Goal: Navigation & Orientation: Find specific page/section

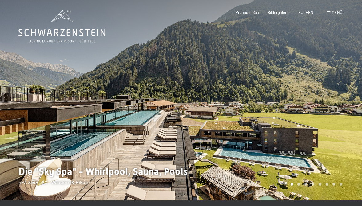
click at [341, 11] on span "Menü" at bounding box center [337, 12] width 10 height 5
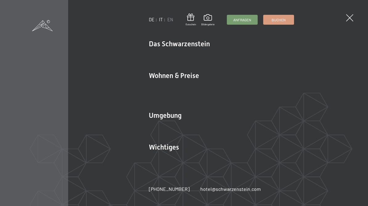
click at [161, 18] on link "IT" at bounding box center [161, 19] width 4 height 5
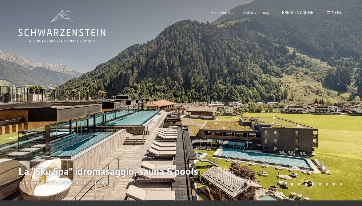
click at [335, 12] on span "Menu" at bounding box center [337, 12] width 10 height 5
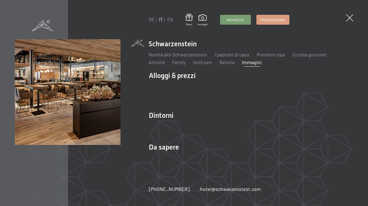
click at [253, 62] on link "Immagini" at bounding box center [252, 62] width 20 height 6
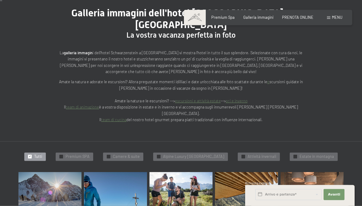
scroll to position [94, 0]
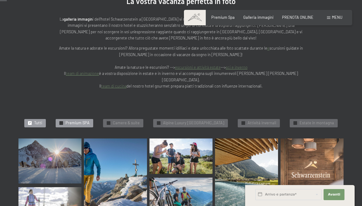
click at [77, 120] on span "Premium SPA" at bounding box center [78, 123] width 24 height 6
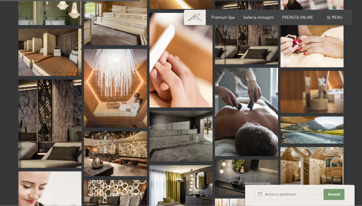
scroll to position [486, 0]
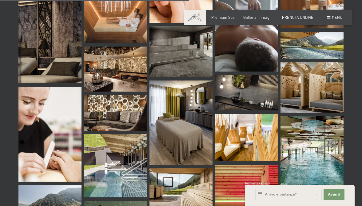
click at [318, 146] on img at bounding box center [312, 155] width 63 height 79
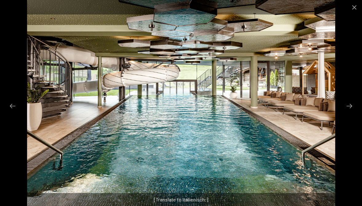
click at [350, 120] on div at bounding box center [181, 103] width 362 height 206
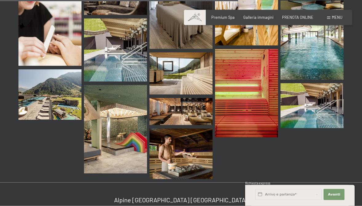
scroll to position [612, 0]
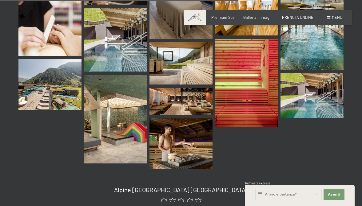
click at [187, 123] on img at bounding box center [181, 143] width 63 height 51
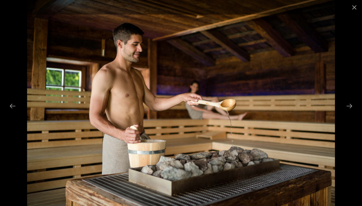
click at [340, 111] on div at bounding box center [181, 103] width 362 height 206
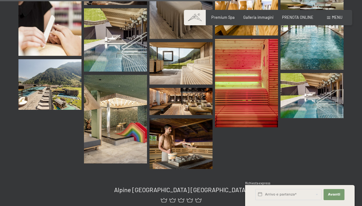
click at [57, 71] on img at bounding box center [49, 84] width 63 height 51
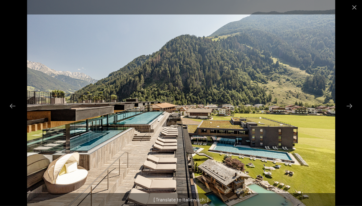
scroll to position [706, 0]
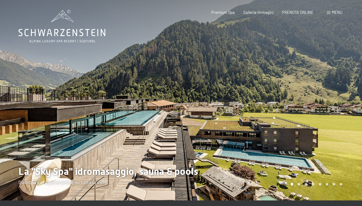
click at [338, 11] on span "Menu" at bounding box center [337, 12] width 10 height 5
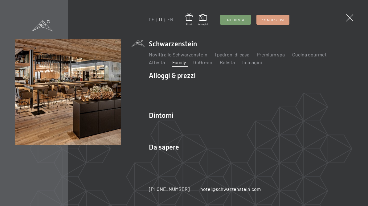
click at [180, 63] on link "Family" at bounding box center [179, 62] width 14 height 6
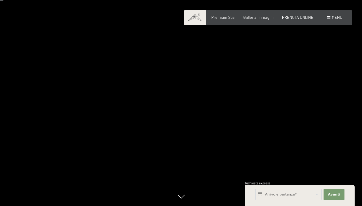
scroll to position [31, 0]
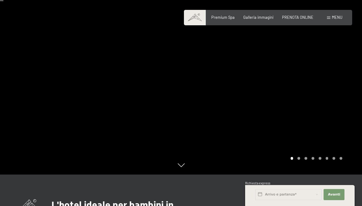
click at [345, 89] on div at bounding box center [271, 72] width 181 height 206
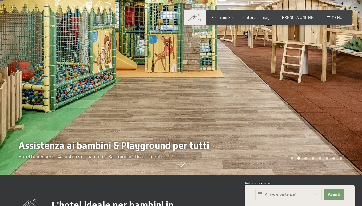
click at [345, 89] on div at bounding box center [271, 72] width 181 height 206
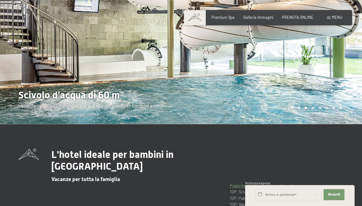
scroll to position [94, 0]
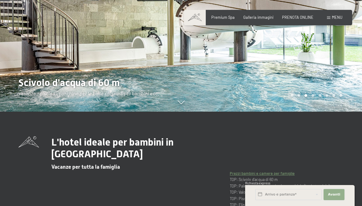
click at [335, 193] on span "Avanti" at bounding box center [334, 194] width 12 height 5
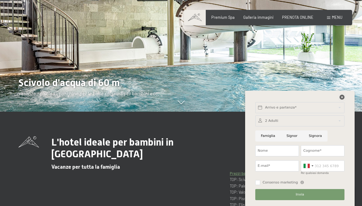
click at [344, 96] on icon at bounding box center [342, 97] width 5 height 5
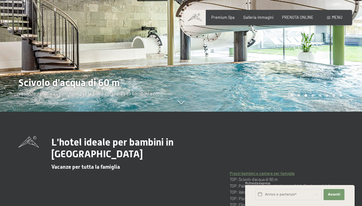
scroll to position [31, 0]
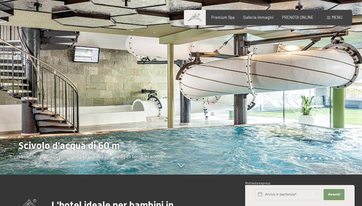
click at [337, 108] on div at bounding box center [271, 72] width 181 height 206
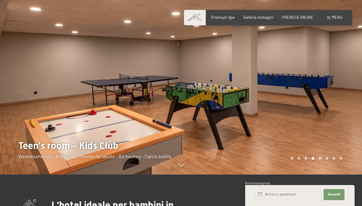
click at [337, 108] on div at bounding box center [271, 72] width 181 height 206
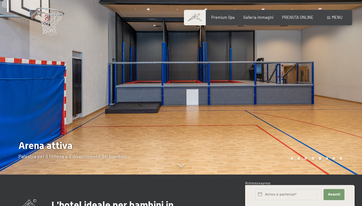
click at [336, 98] on div at bounding box center [271, 72] width 181 height 206
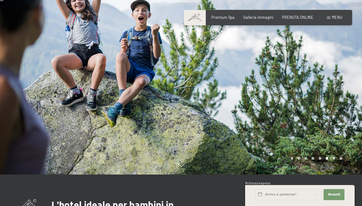
click at [336, 98] on div at bounding box center [271, 72] width 181 height 206
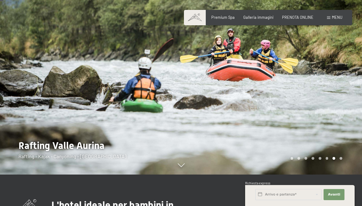
click at [336, 98] on div at bounding box center [271, 72] width 181 height 206
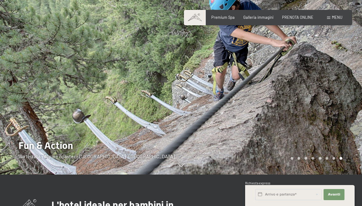
click at [336, 98] on div at bounding box center [271, 72] width 181 height 206
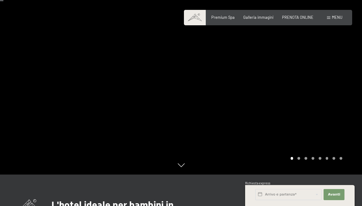
click at [342, 17] on span "Menu" at bounding box center [337, 17] width 10 height 5
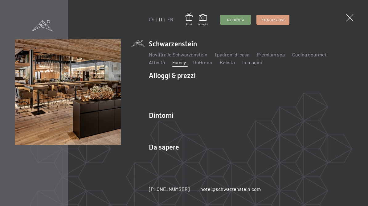
click at [342, 17] on div "DE IT EN Buoni Immagini Richiesta Prenotazione DE IT EN Schwarzenstein Novità a…" at bounding box center [184, 103] width 368 height 206
click at [349, 19] on span at bounding box center [349, 18] width 10 height 10
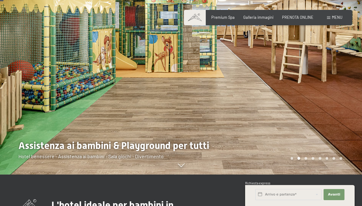
click at [308, 98] on div at bounding box center [271, 72] width 181 height 206
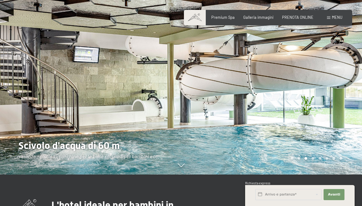
click at [333, 88] on div at bounding box center [271, 72] width 181 height 206
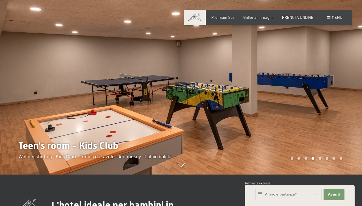
click at [333, 88] on div at bounding box center [271, 72] width 181 height 206
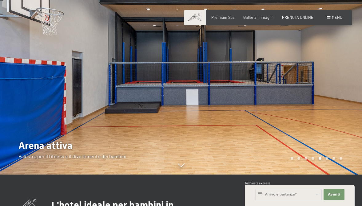
click at [333, 88] on div at bounding box center [271, 72] width 181 height 206
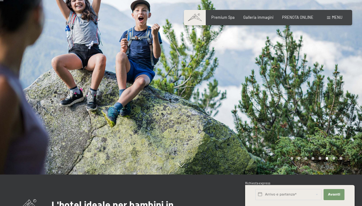
click at [333, 88] on div at bounding box center [271, 72] width 181 height 206
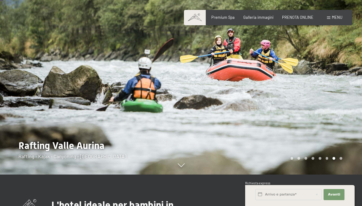
click at [333, 88] on div at bounding box center [271, 72] width 181 height 206
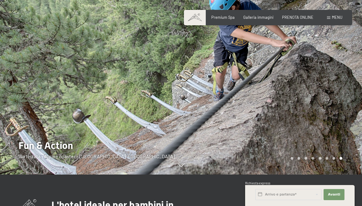
click at [333, 88] on div at bounding box center [271, 72] width 181 height 206
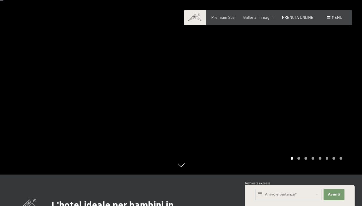
click at [333, 88] on div at bounding box center [271, 72] width 181 height 206
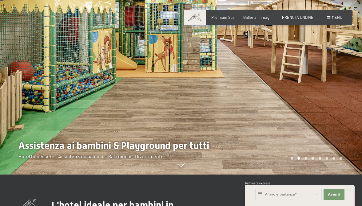
click at [333, 88] on div at bounding box center [271, 72] width 181 height 206
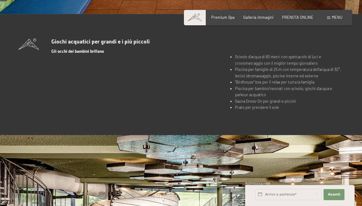
scroll to position [0, 0]
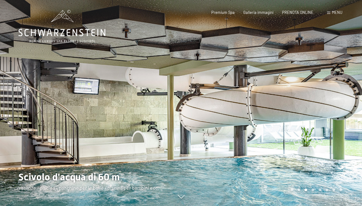
click at [340, 11] on span "Menu" at bounding box center [337, 12] width 10 height 5
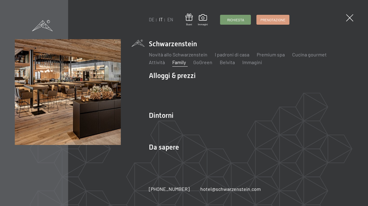
click at [340, 11] on div "DE IT EN Buoni Immagini Richiesta Prenotazione DE IT EN Schwarzenstein Novità a…" at bounding box center [184, 103] width 368 height 206
click at [352, 18] on span at bounding box center [349, 18] width 10 height 10
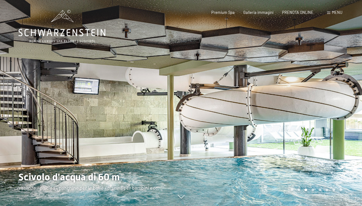
click at [236, 107] on div at bounding box center [271, 103] width 181 height 206
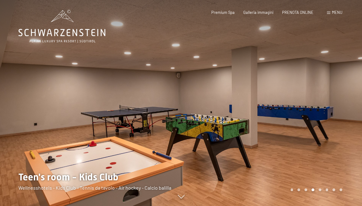
click at [264, 107] on div at bounding box center [271, 103] width 181 height 206
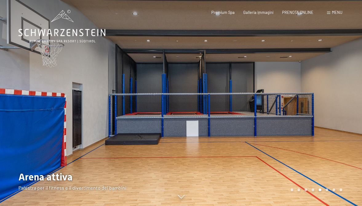
click at [264, 107] on div at bounding box center [271, 103] width 181 height 206
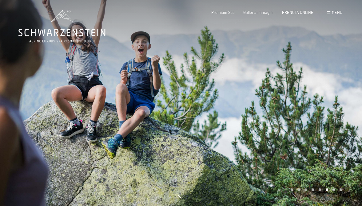
click at [264, 107] on div at bounding box center [271, 103] width 181 height 206
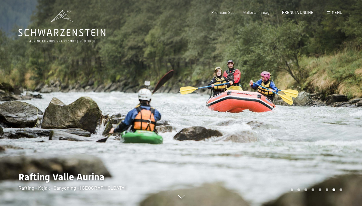
click at [264, 107] on div at bounding box center [271, 103] width 181 height 206
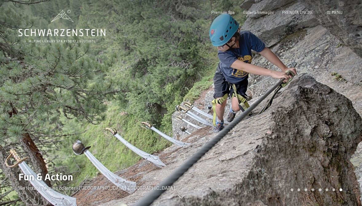
click at [267, 106] on div at bounding box center [271, 103] width 181 height 206
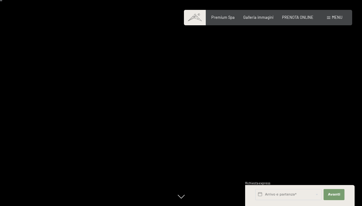
scroll to position [63, 0]
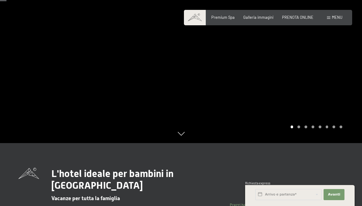
click at [304, 103] on div at bounding box center [271, 40] width 181 height 206
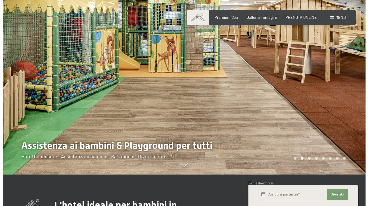
scroll to position [0, 0]
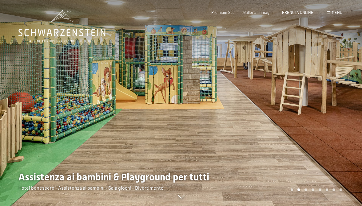
click at [337, 13] on span "Menu" at bounding box center [337, 12] width 10 height 5
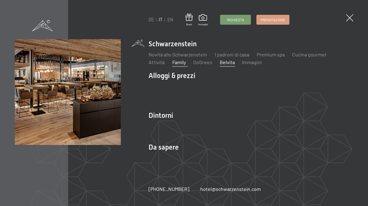
click at [226, 61] on link "Belvita" at bounding box center [227, 62] width 15 height 6
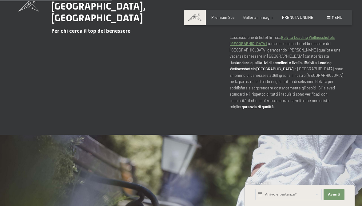
scroll to position [350, 0]
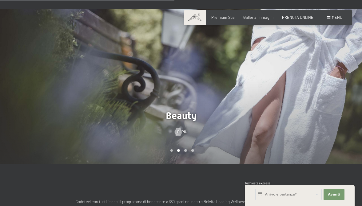
click at [296, 104] on div at bounding box center [271, 86] width 181 height 155
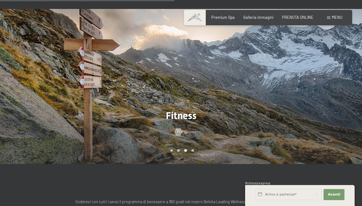
click at [300, 103] on div at bounding box center [271, 86] width 181 height 155
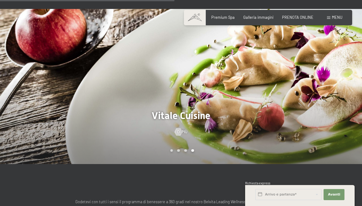
click at [302, 101] on div at bounding box center [271, 86] width 181 height 155
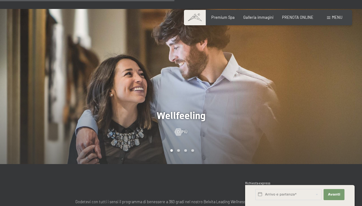
click at [302, 101] on div at bounding box center [271, 86] width 181 height 155
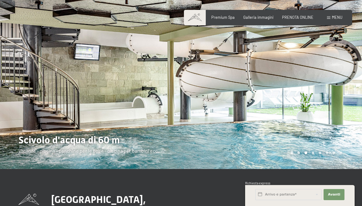
scroll to position [0, 0]
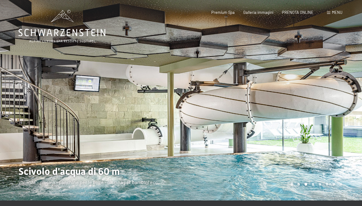
click at [333, 101] on div at bounding box center [271, 100] width 181 height 200
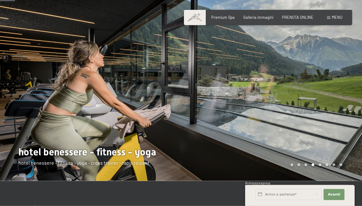
scroll to position [31, 0]
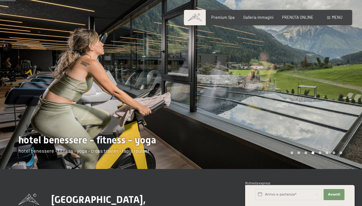
click at [340, 76] on div at bounding box center [271, 69] width 181 height 200
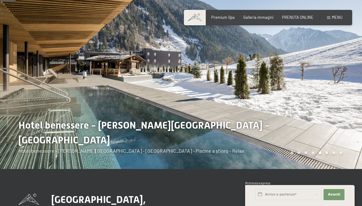
click at [340, 75] on div at bounding box center [271, 69] width 181 height 200
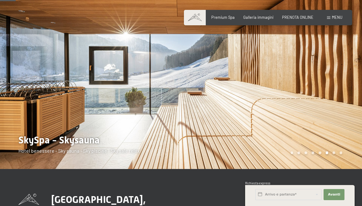
click at [340, 75] on div at bounding box center [271, 69] width 181 height 200
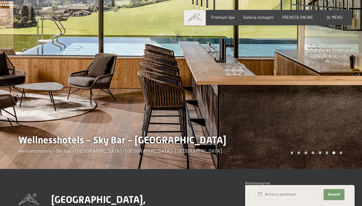
click at [340, 75] on div at bounding box center [271, 69] width 181 height 200
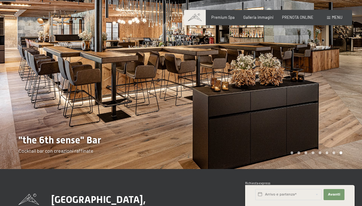
click at [340, 75] on div at bounding box center [271, 69] width 181 height 200
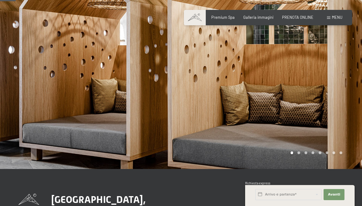
click at [340, 74] on div at bounding box center [271, 69] width 181 height 200
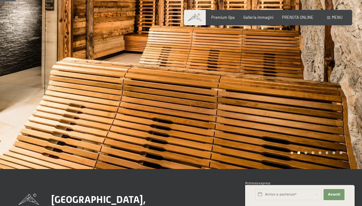
click at [340, 74] on div at bounding box center [271, 69] width 181 height 200
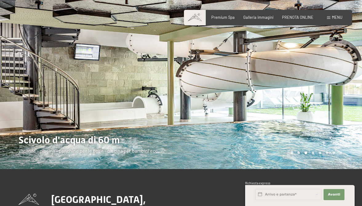
click at [340, 74] on div at bounding box center [271, 69] width 181 height 200
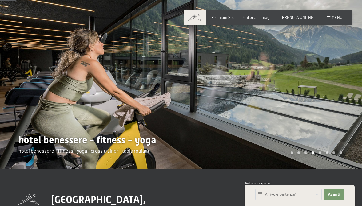
click at [340, 74] on div at bounding box center [271, 69] width 181 height 200
